Goal: Task Accomplishment & Management: Complete application form

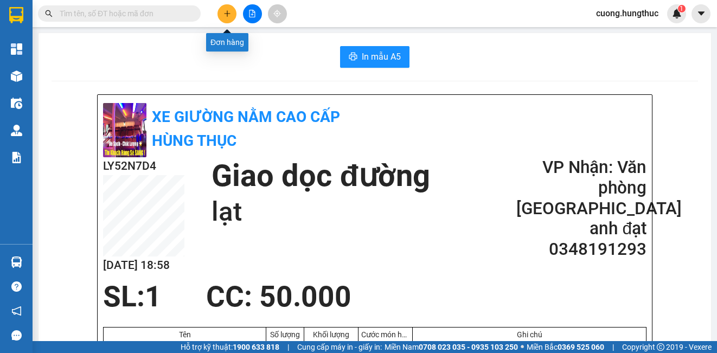
click at [229, 22] on button at bounding box center [226, 13] width 19 height 19
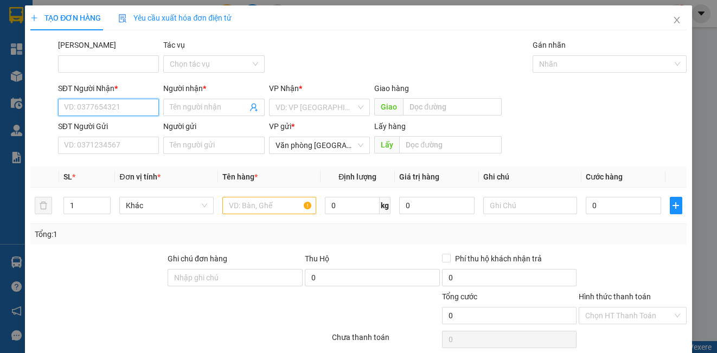
click at [101, 107] on input "SĐT Người Nhận *" at bounding box center [108, 107] width 101 height 17
click at [104, 131] on div "0946376866 - a thuận" at bounding box center [107, 129] width 87 height 12
type input "0946376866"
type input "a thuận"
type input "0946376866"
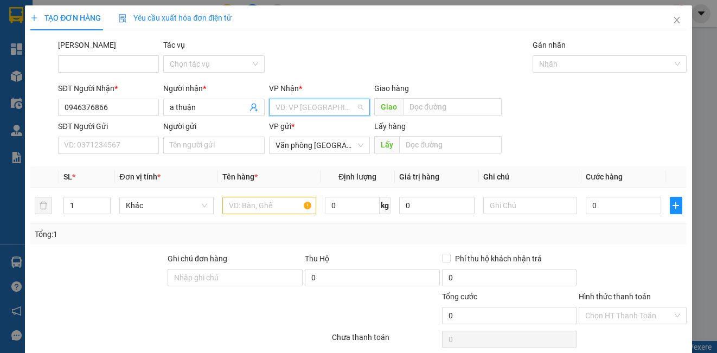
click at [350, 112] on input "search" at bounding box center [315, 107] width 80 height 16
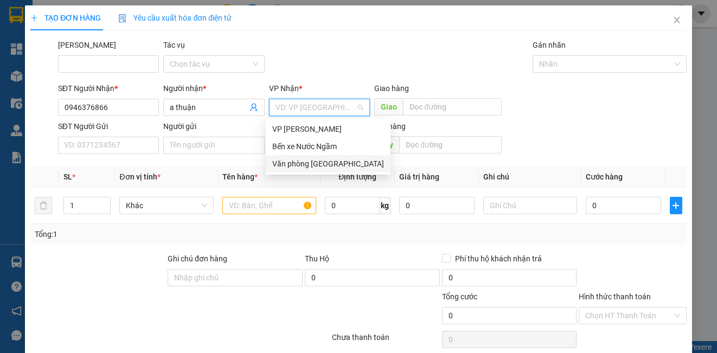
click at [319, 165] on div "Văn phòng [GEOGRAPHIC_DATA]" at bounding box center [328, 164] width 112 height 12
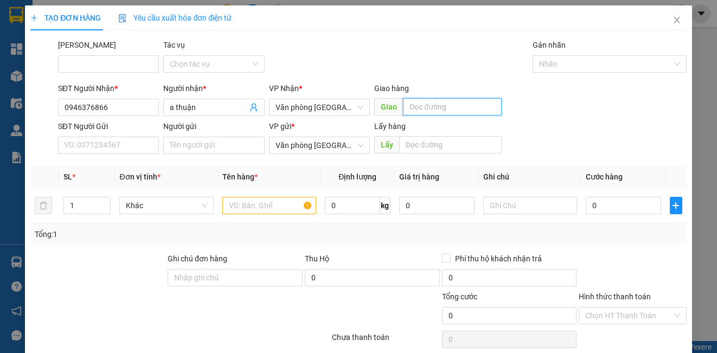
click at [418, 102] on input "text" at bounding box center [452, 106] width 99 height 17
type input "lạt"
click at [259, 210] on input "text" at bounding box center [269, 205] width 94 height 17
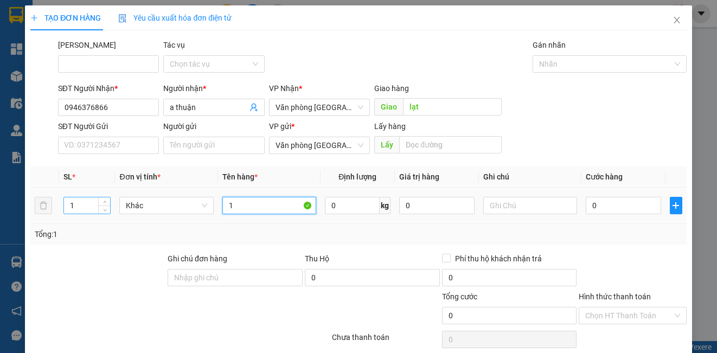
type input "1"
click at [75, 213] on input "1" at bounding box center [87, 205] width 46 height 16
type input "2"
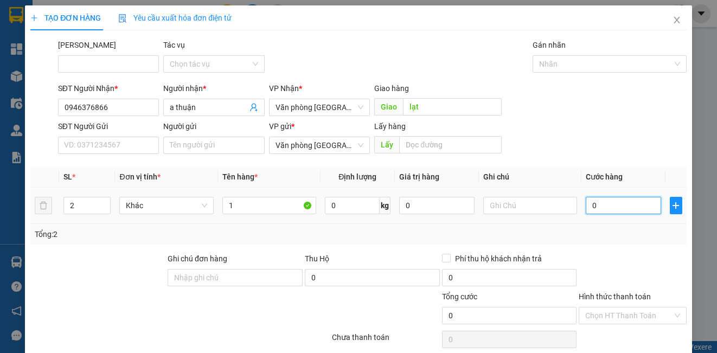
type input "2"
type input "25"
type input "250"
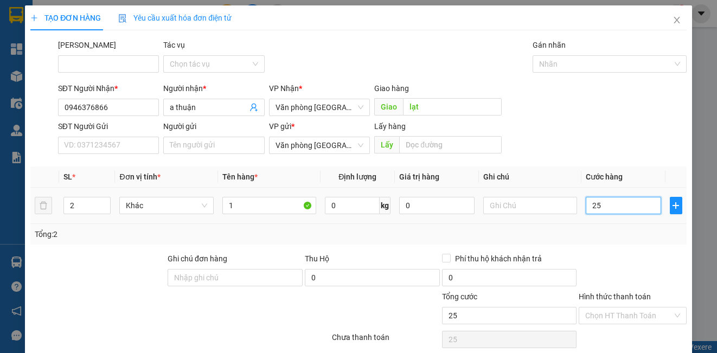
type input "250"
type input "2.500"
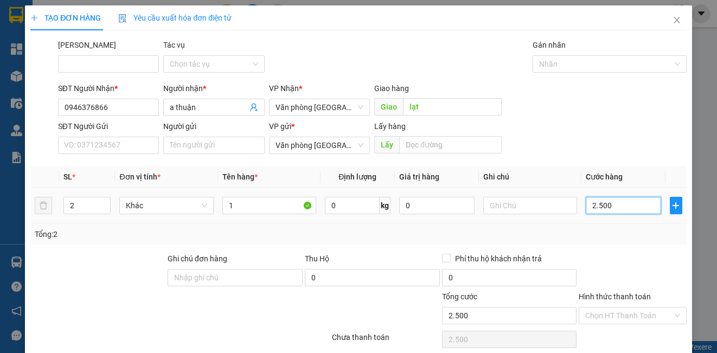
type input "25.000"
type input "250.000"
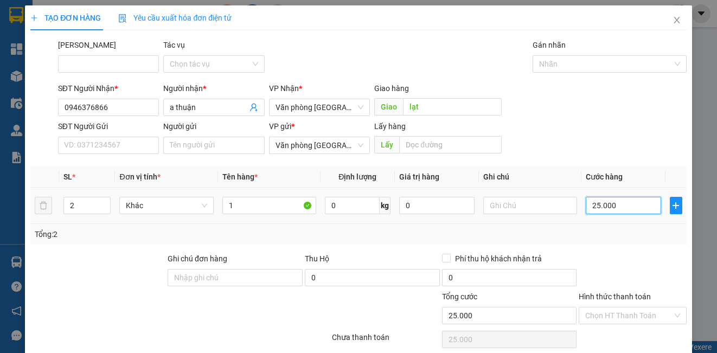
type input "250.000"
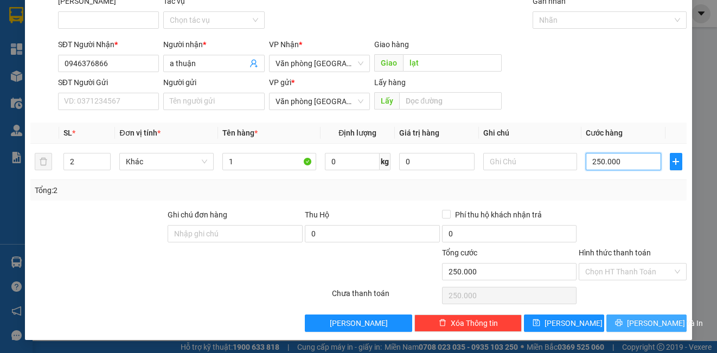
type input "250.000"
click at [644, 324] on span "[PERSON_NAME] và In" at bounding box center [665, 323] width 76 height 12
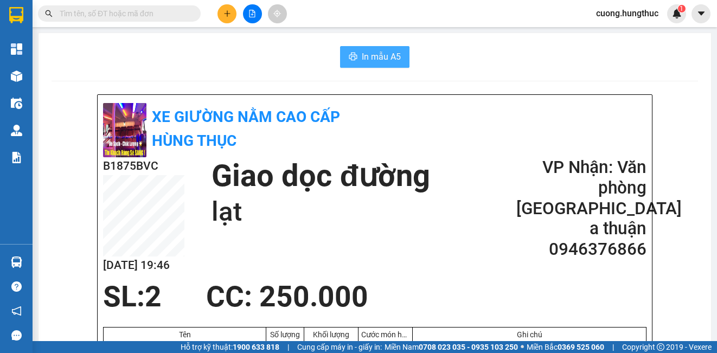
click at [383, 54] on span "In mẫu A5" at bounding box center [381, 57] width 39 height 14
click at [688, 65] on div "In mẫu A5" at bounding box center [375, 57] width 646 height 22
click at [227, 20] on button at bounding box center [226, 13] width 19 height 19
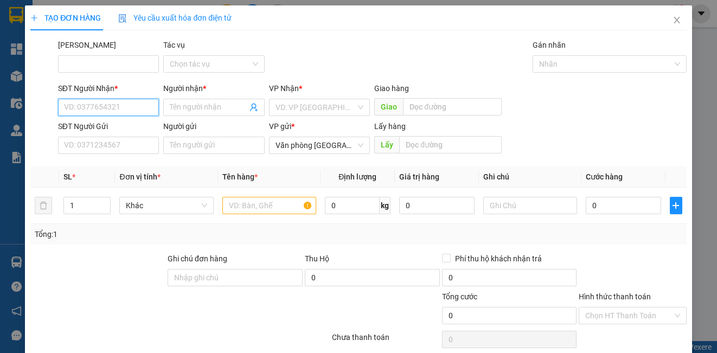
click at [125, 101] on input "SĐT Người Nhận *" at bounding box center [108, 107] width 101 height 17
click at [97, 136] on div "0966740345 - [GEOGRAPHIC_DATA]" at bounding box center [124, 128] width 135 height 17
type input "0966740345"
type input "Ngân hà"
type input "0966740345"
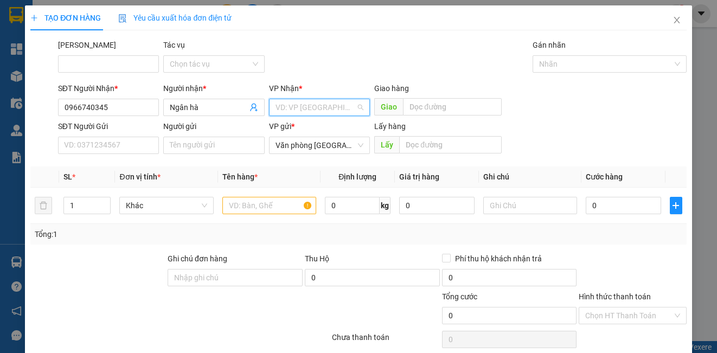
click at [296, 105] on input "search" at bounding box center [315, 107] width 80 height 16
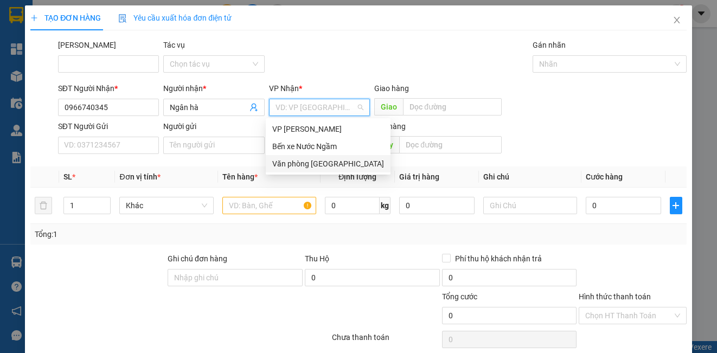
click at [306, 165] on div "Văn phòng [GEOGRAPHIC_DATA]" at bounding box center [328, 164] width 112 height 12
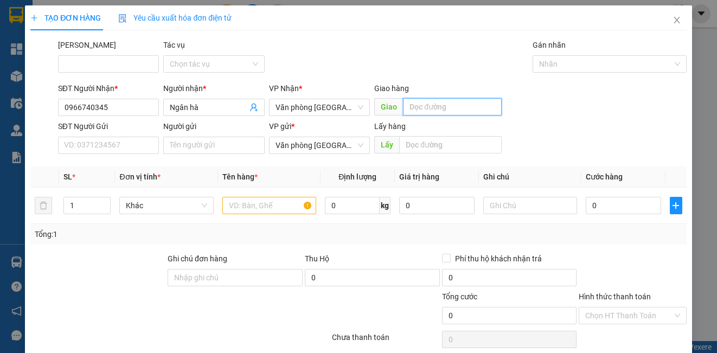
click at [422, 107] on input "text" at bounding box center [452, 106] width 99 height 17
type input "cừa"
click at [257, 201] on input "text" at bounding box center [269, 205] width 94 height 17
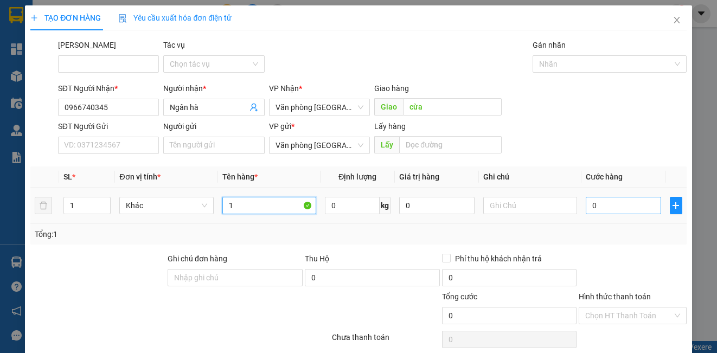
type input "1"
click at [601, 208] on input "0" at bounding box center [623, 205] width 75 height 17
type input "3"
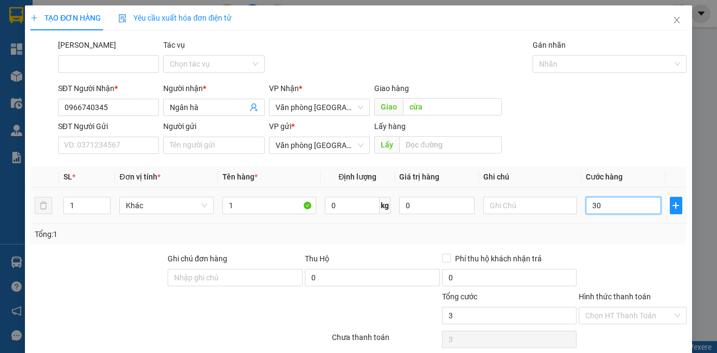
type input "301"
type input "3.010"
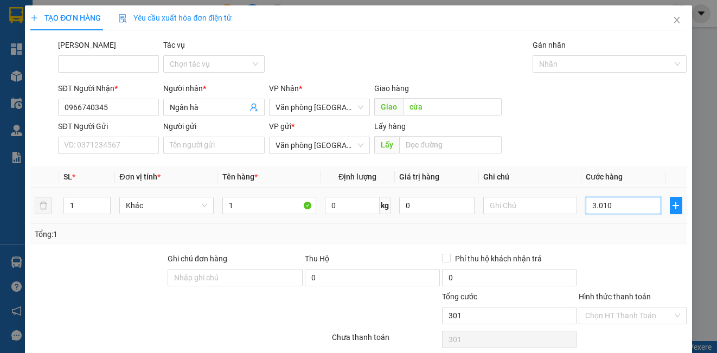
type input "3.010"
type input "30.100"
type input "301.000"
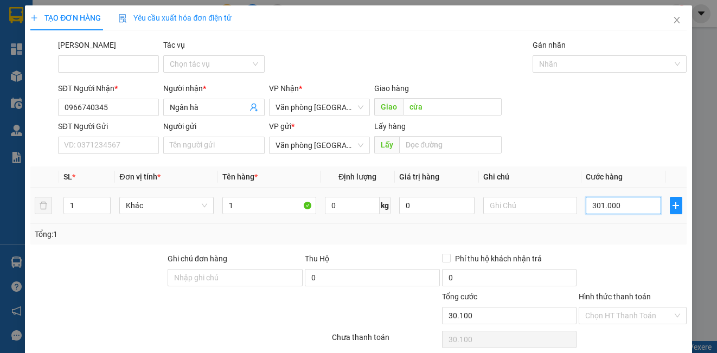
type input "301.000"
type input "30.100"
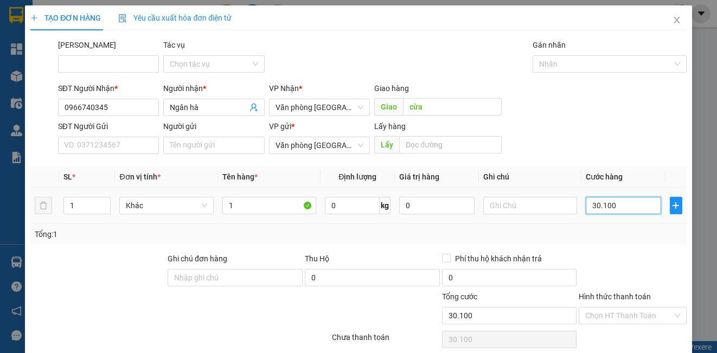
type input "3.010"
type input "301"
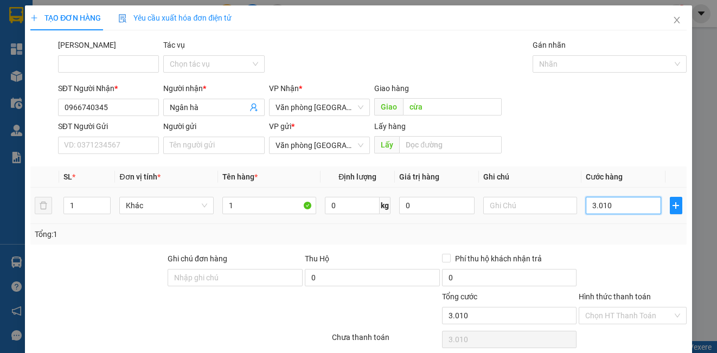
type input "301"
type input "30"
type input "300"
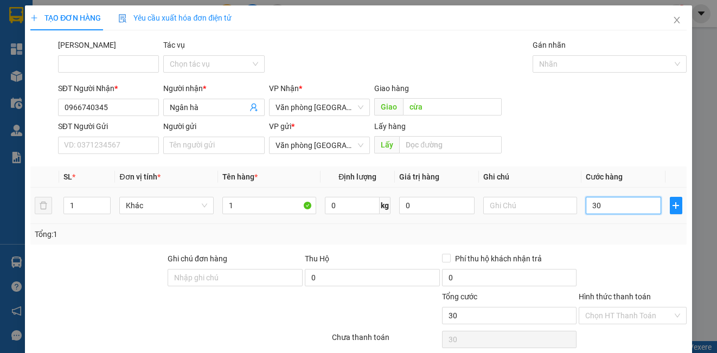
type input "300"
type input "3.000"
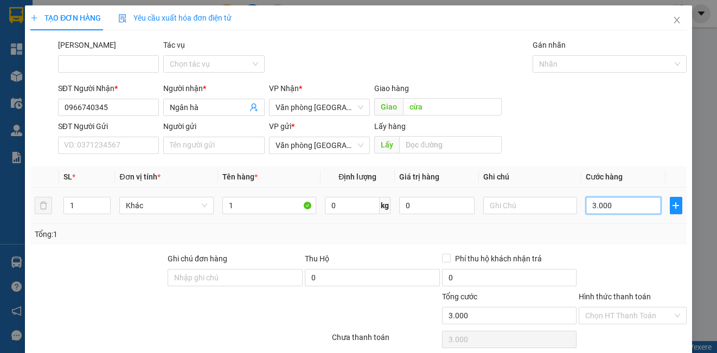
type input "30.000"
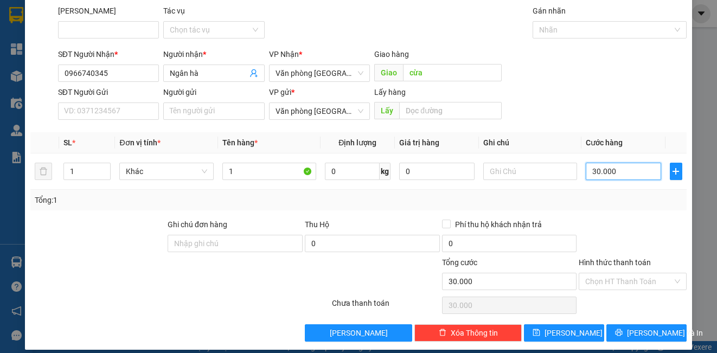
scroll to position [44, 0]
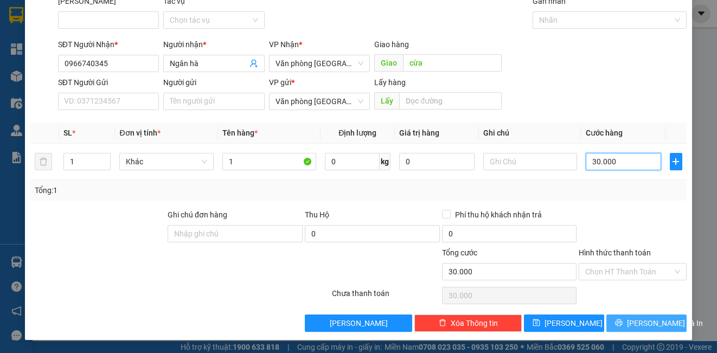
type input "30.000"
click at [609, 328] on button "[PERSON_NAME] và In" at bounding box center [646, 323] width 80 height 17
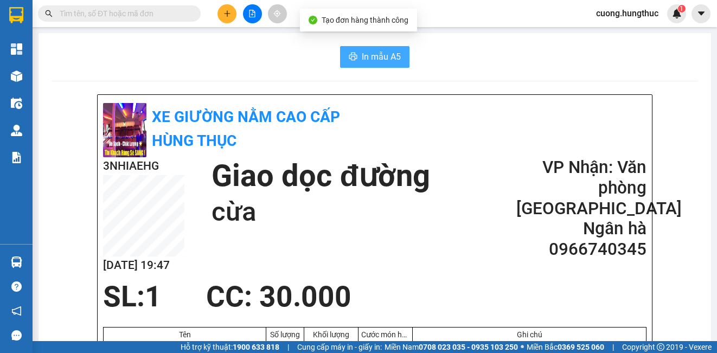
click at [393, 61] on span "In mẫu A5" at bounding box center [381, 57] width 39 height 14
